Goal: Task Accomplishment & Management: Use online tool/utility

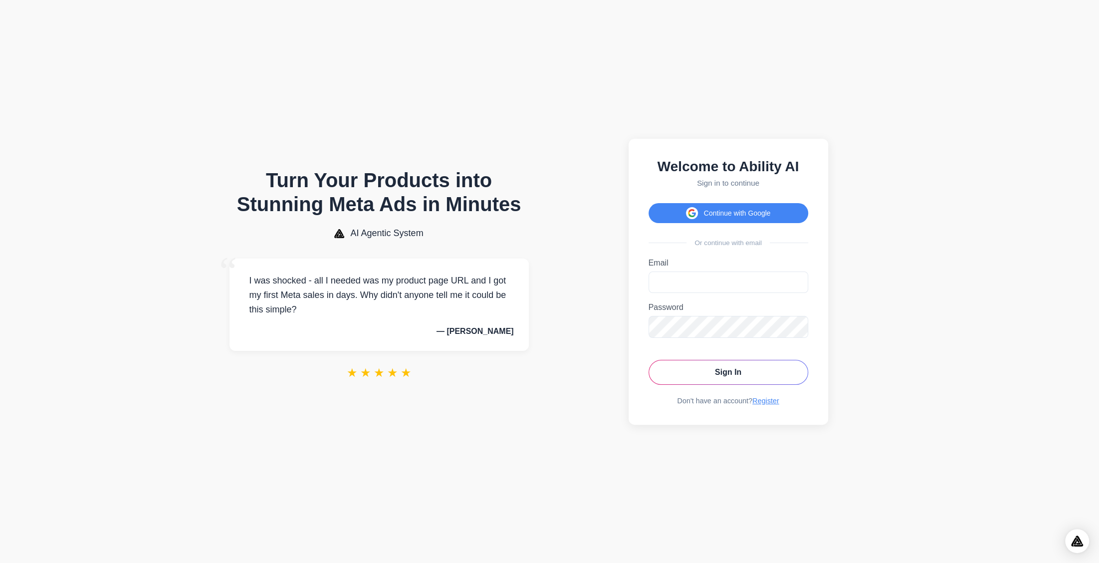
click at [708, 226] on div "Welcome to Ability AI Sign in to continue Continue with Google Or continue with…" at bounding box center [728, 282] width 200 height 286
click at [711, 219] on button "Continue with Google" at bounding box center [728, 213] width 160 height 20
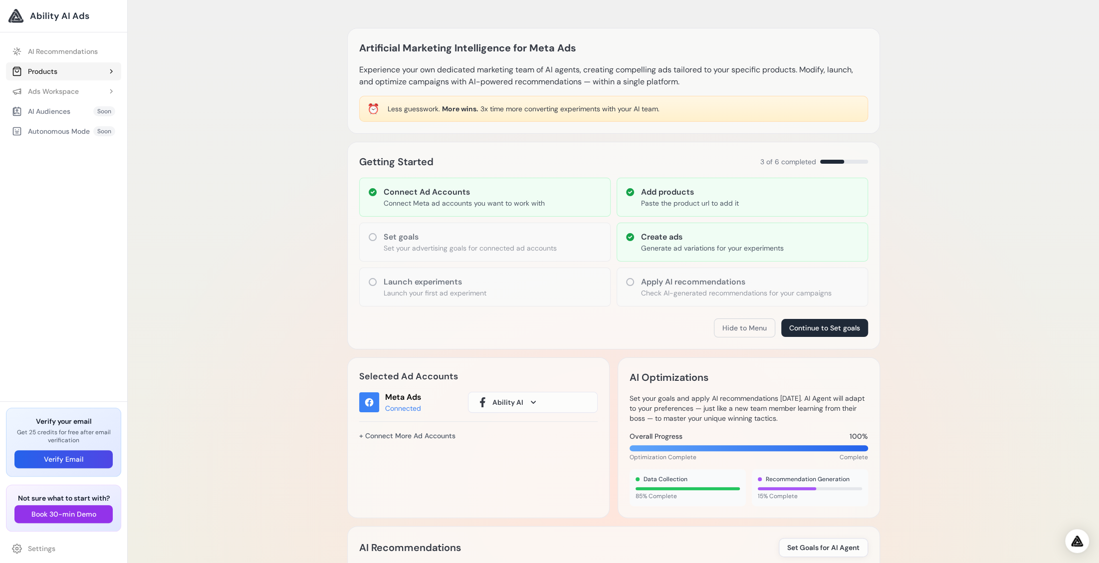
click at [52, 68] on div "Products" at bounding box center [34, 71] width 45 height 10
click at [60, 89] on link "Add Product" at bounding box center [68, 91] width 105 height 18
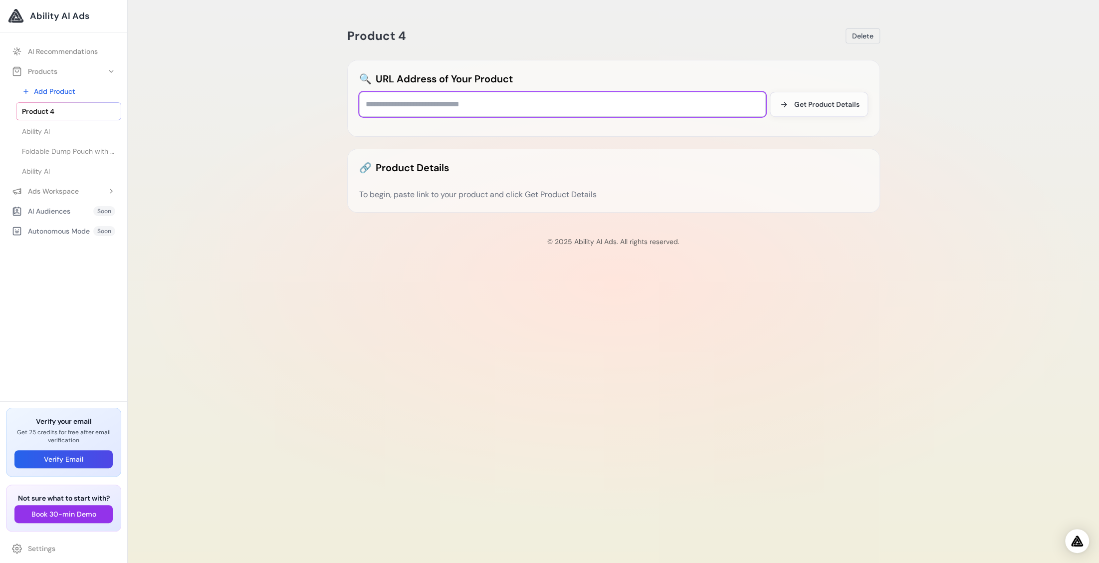
click at [464, 105] on input "text" at bounding box center [562, 104] width 406 height 25
